Goal: Check status

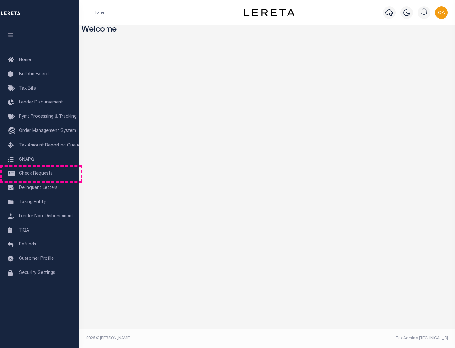
click at [40, 174] on span "Check Requests" at bounding box center [36, 173] width 34 height 4
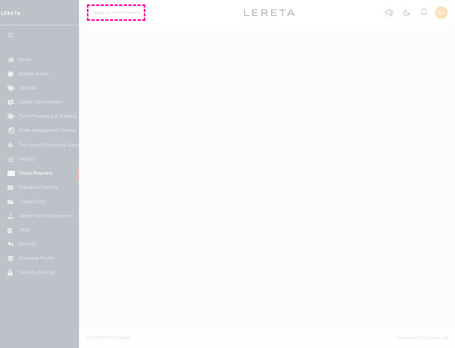
select select "50"
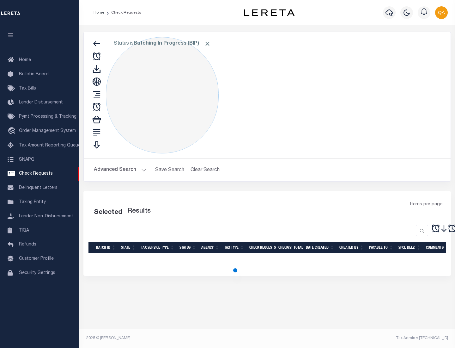
select select "50"
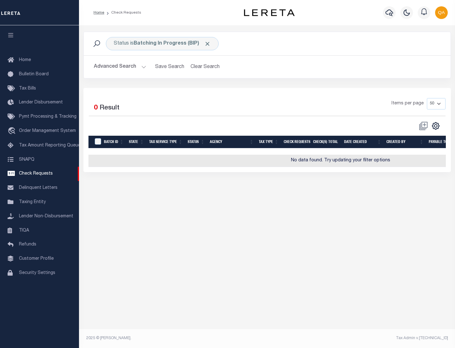
click at [208, 44] on span "Click to Remove" at bounding box center [207, 43] width 7 height 7
